Goal: Transaction & Acquisition: Purchase product/service

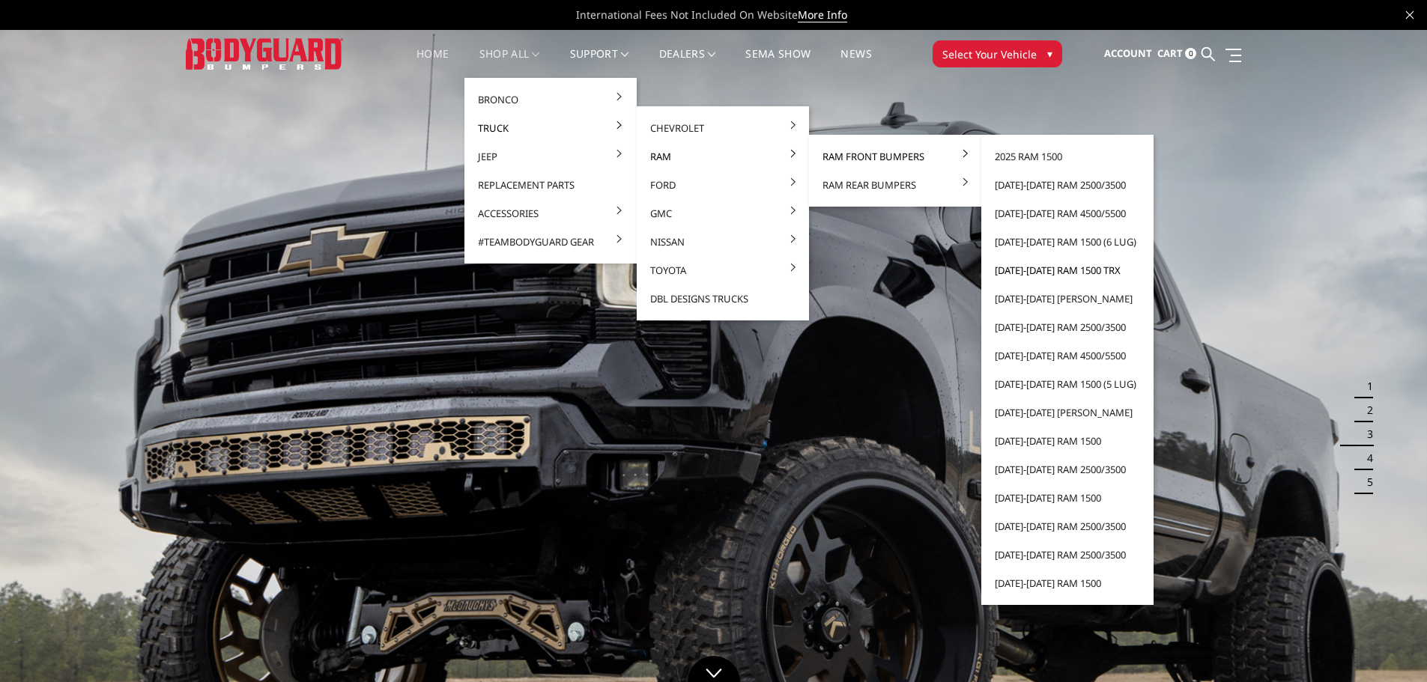
click at [1044, 268] on link "[DATE]-[DATE] Ram 1500 TRX" at bounding box center [1067, 270] width 160 height 28
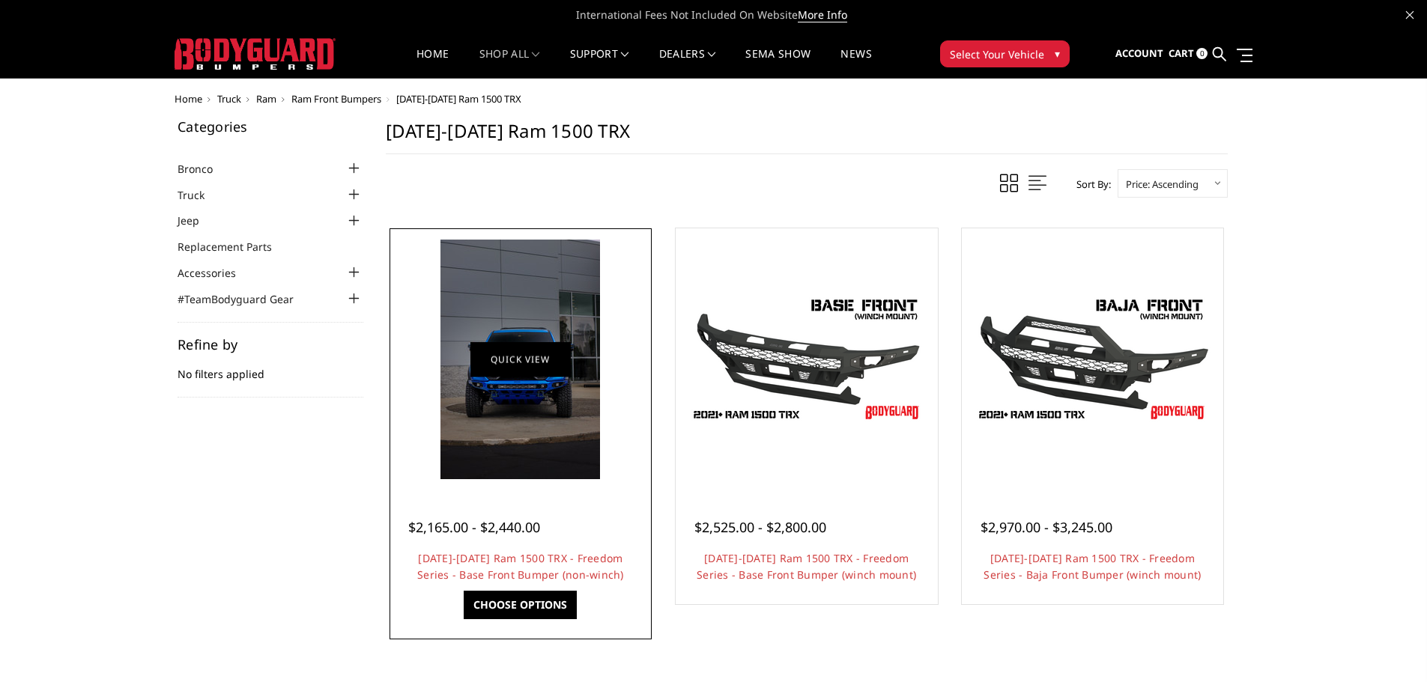
click at [509, 365] on link "Quick view" at bounding box center [520, 359] width 100 height 35
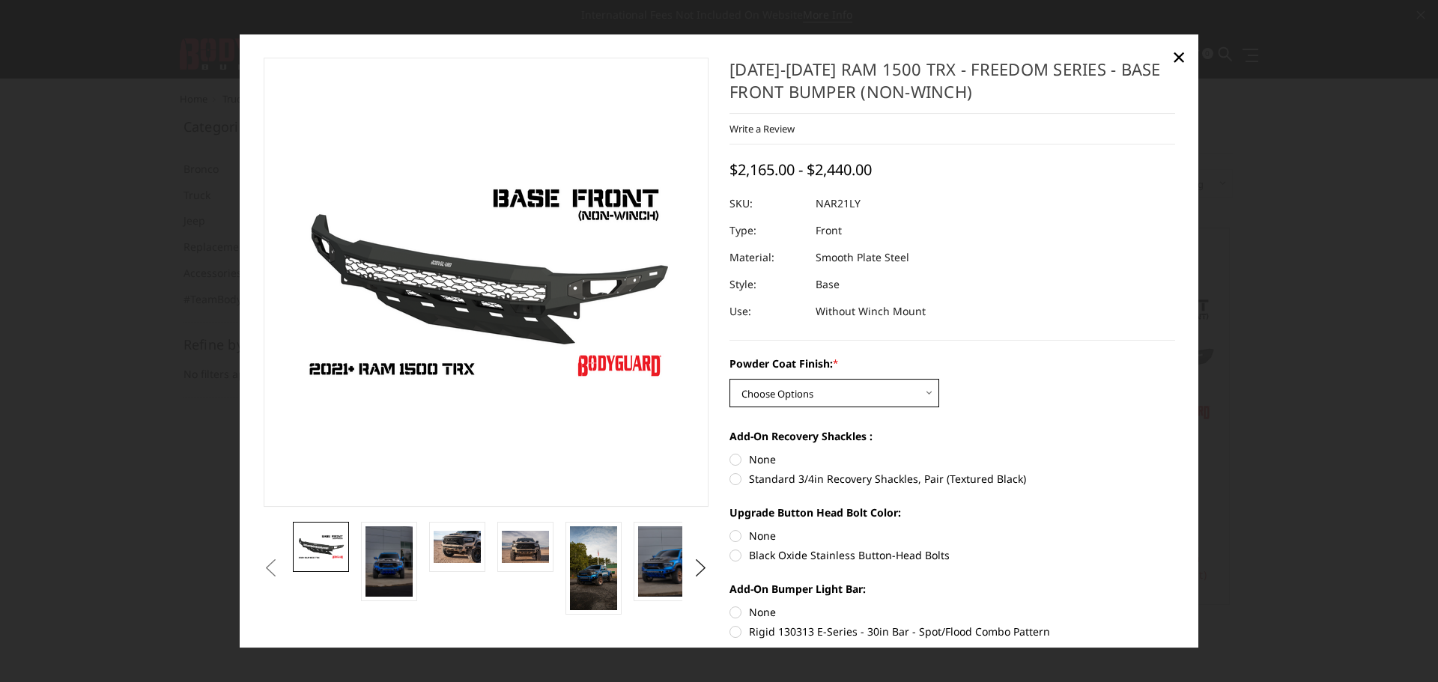
click at [771, 387] on select "Choose Options Bare Metal Textured Black Powder Coat" at bounding box center [835, 393] width 210 height 28
click at [730, 379] on select "Choose Options Bare Metal Textured Black Powder Coat" at bounding box center [835, 393] width 210 height 28
click at [777, 396] on select "Choose Options Bare Metal Textured Black Powder Coat" at bounding box center [835, 393] width 210 height 28
select select "3140"
click at [730, 379] on select "Choose Options Bare Metal Textured Black Powder Coat" at bounding box center [835, 393] width 210 height 28
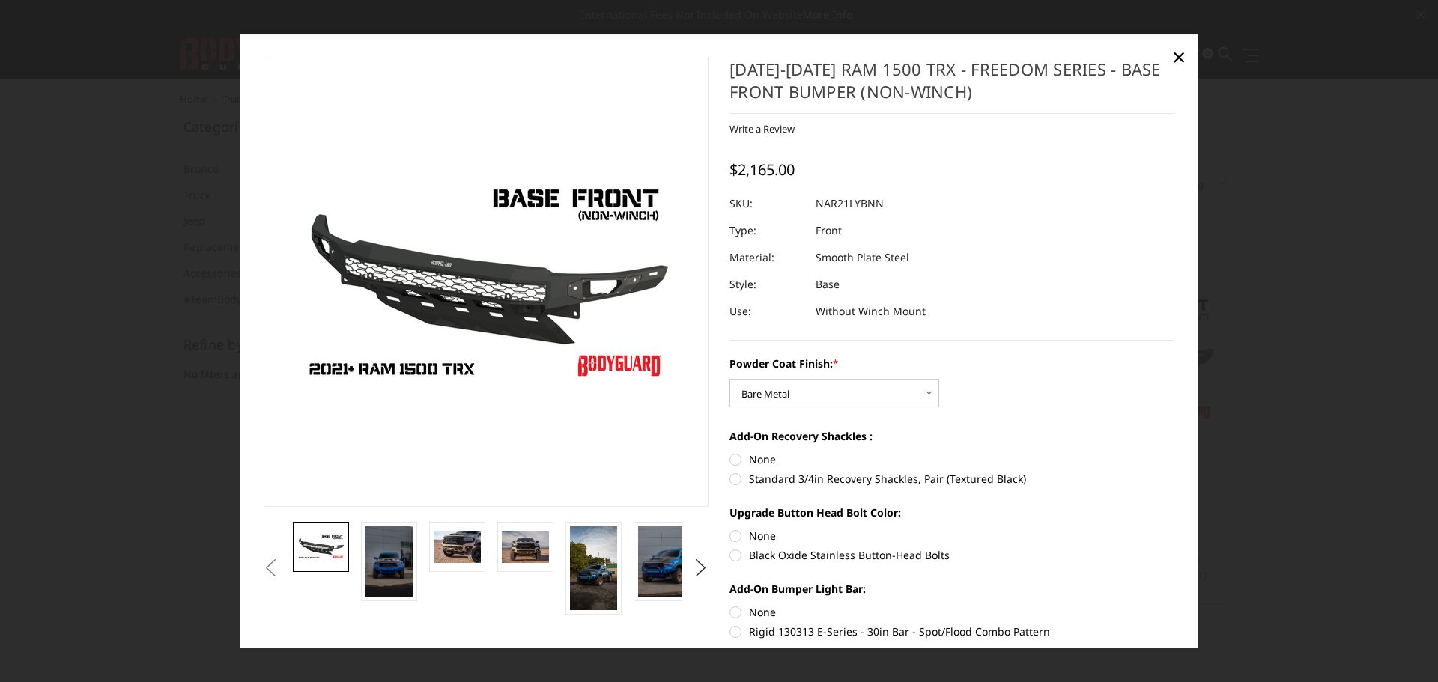
click at [730, 458] on label "None" at bounding box center [953, 460] width 446 height 16
click at [730, 452] on input "None" at bounding box center [730, 452] width 1 height 1
radio input "true"
click at [1184, 55] on span "×" at bounding box center [1178, 56] width 13 height 32
